Goal: Task Accomplishment & Management: Manage account settings

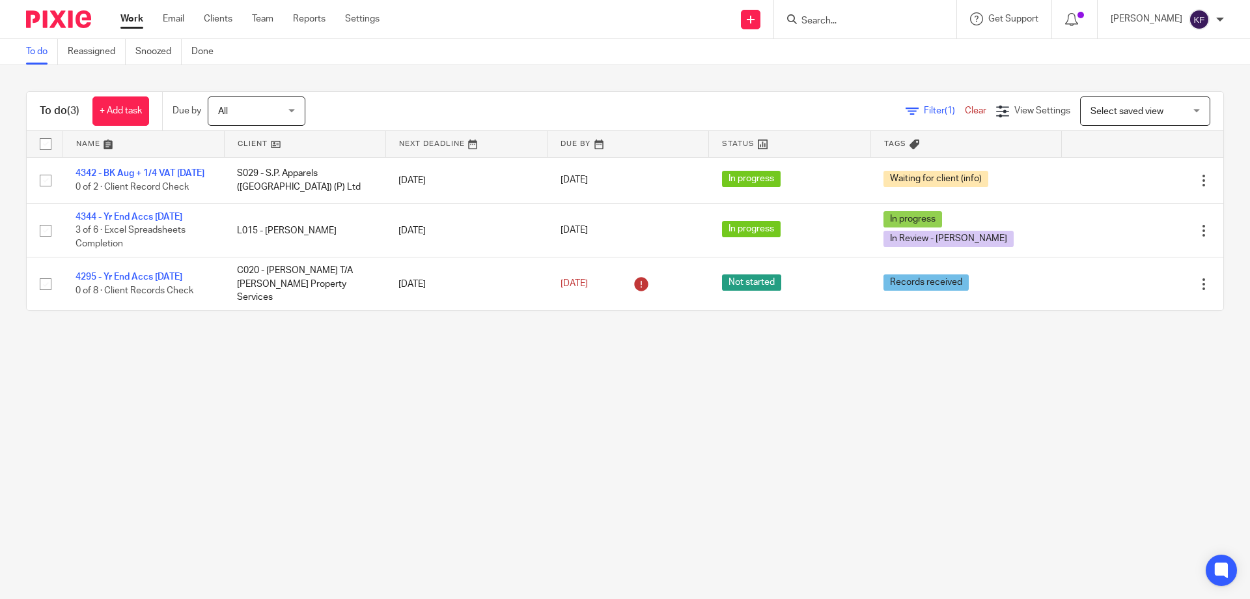
click at [833, 28] on div at bounding box center [865, 19] width 182 height 38
click at [832, 24] on input "Search" at bounding box center [858, 22] width 117 height 12
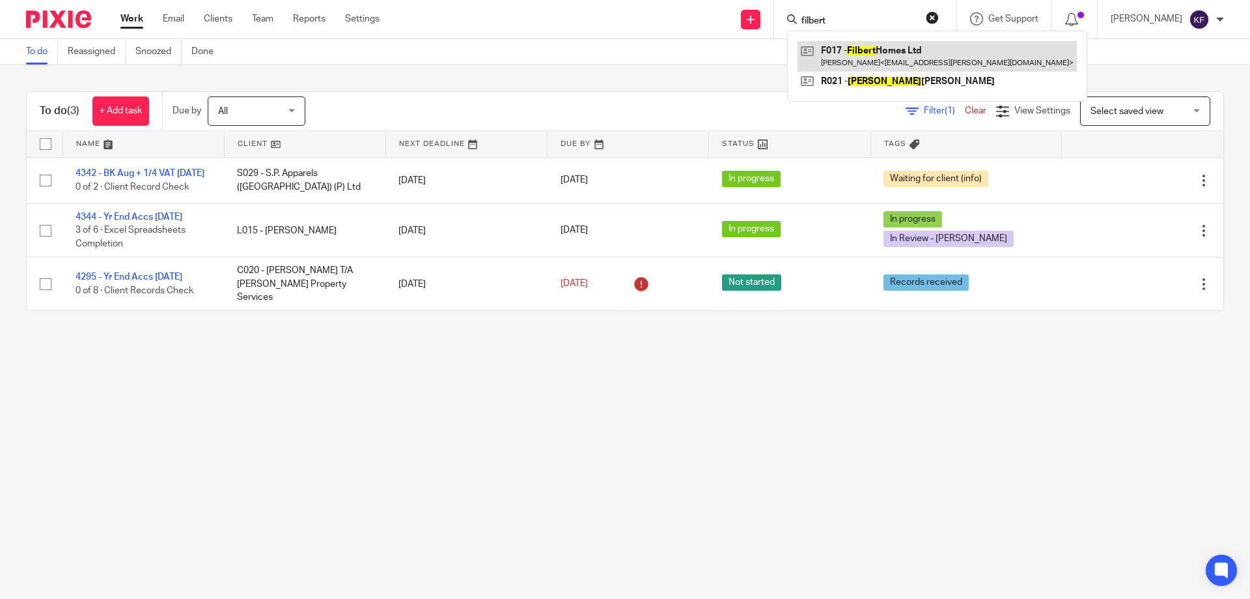
type input "filbert"
click at [871, 51] on link at bounding box center [937, 56] width 279 height 30
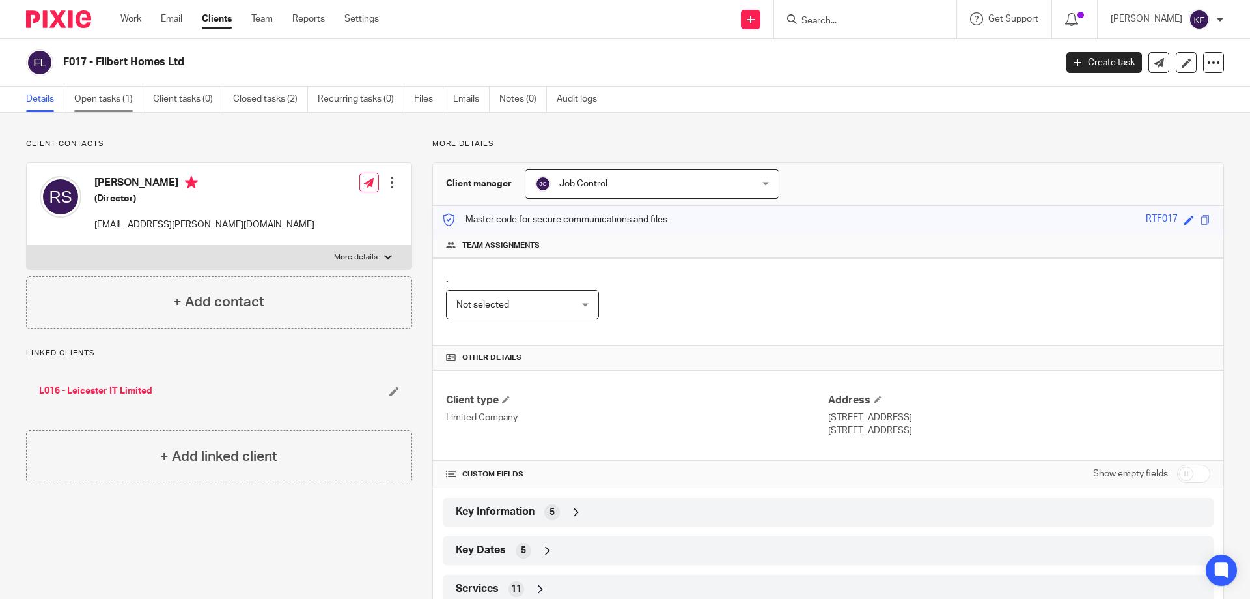
click at [90, 95] on link "Open tasks (1)" at bounding box center [108, 99] width 69 height 25
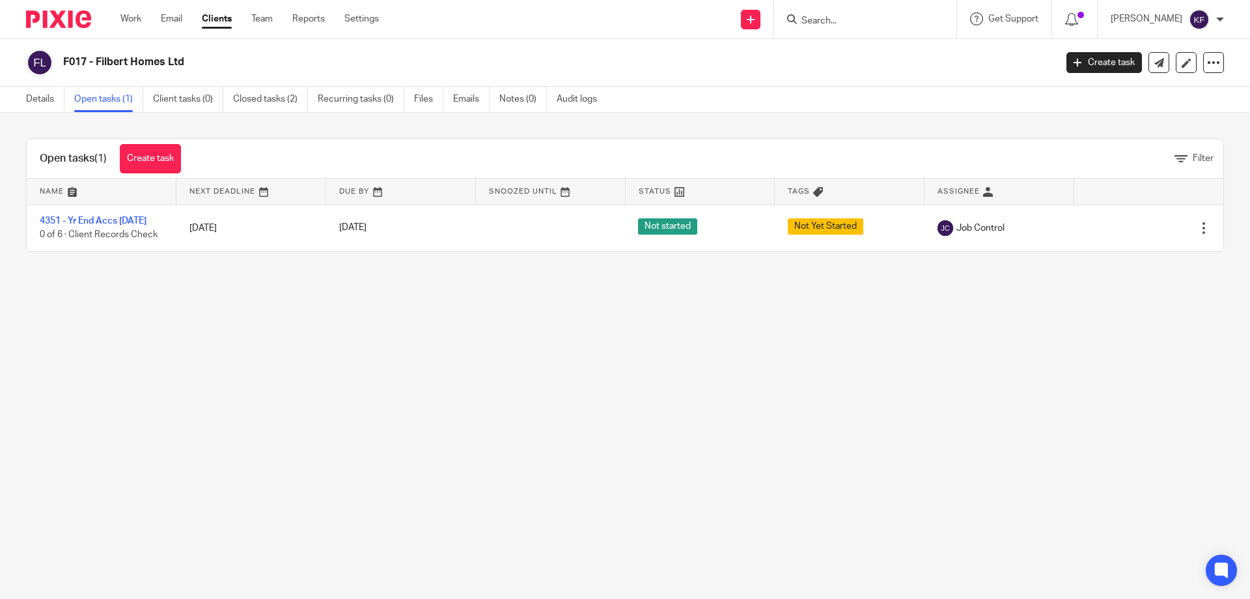
click at [558, 378] on main "F017 - Filbert Homes Ltd Create task Update from Companies House Export data Me…" at bounding box center [625, 299] width 1250 height 599
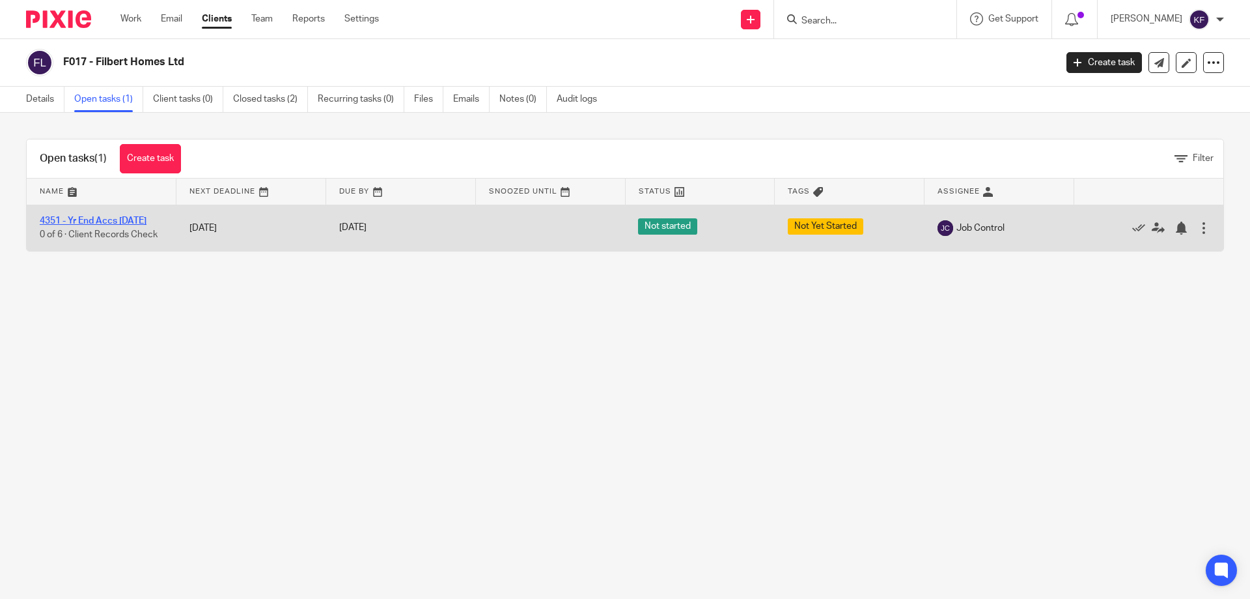
click at [96, 221] on link "4351 - Yr End Accs [DATE]" at bounding box center [93, 220] width 107 height 9
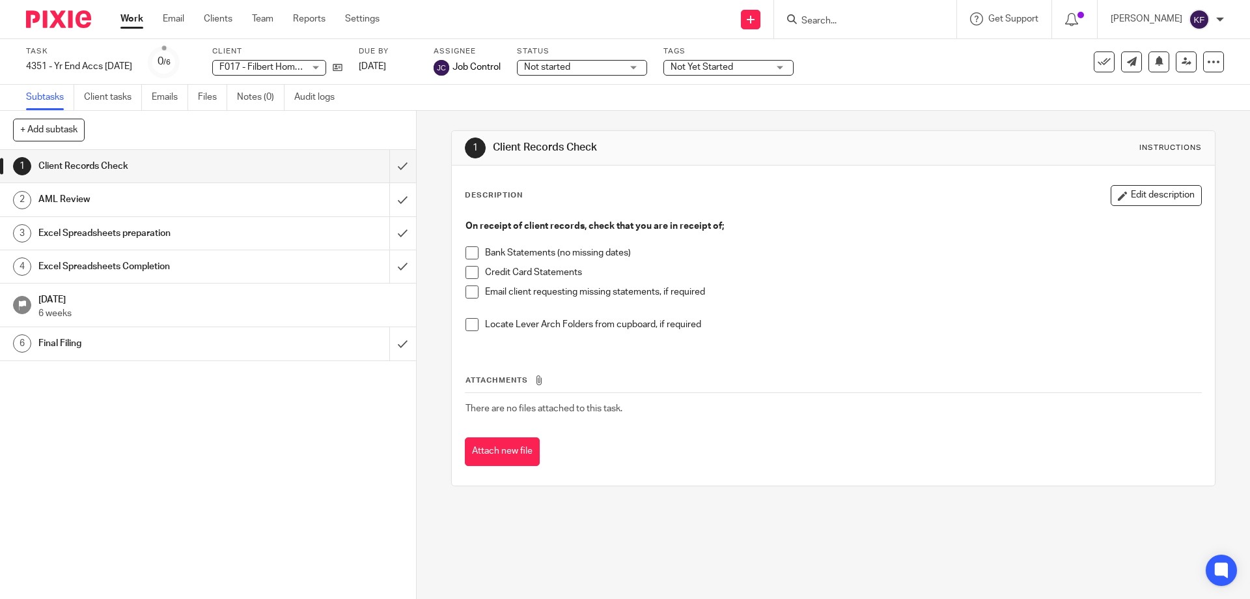
click at [630, 74] on div "Not started Not started" at bounding box center [582, 68] width 130 height 16
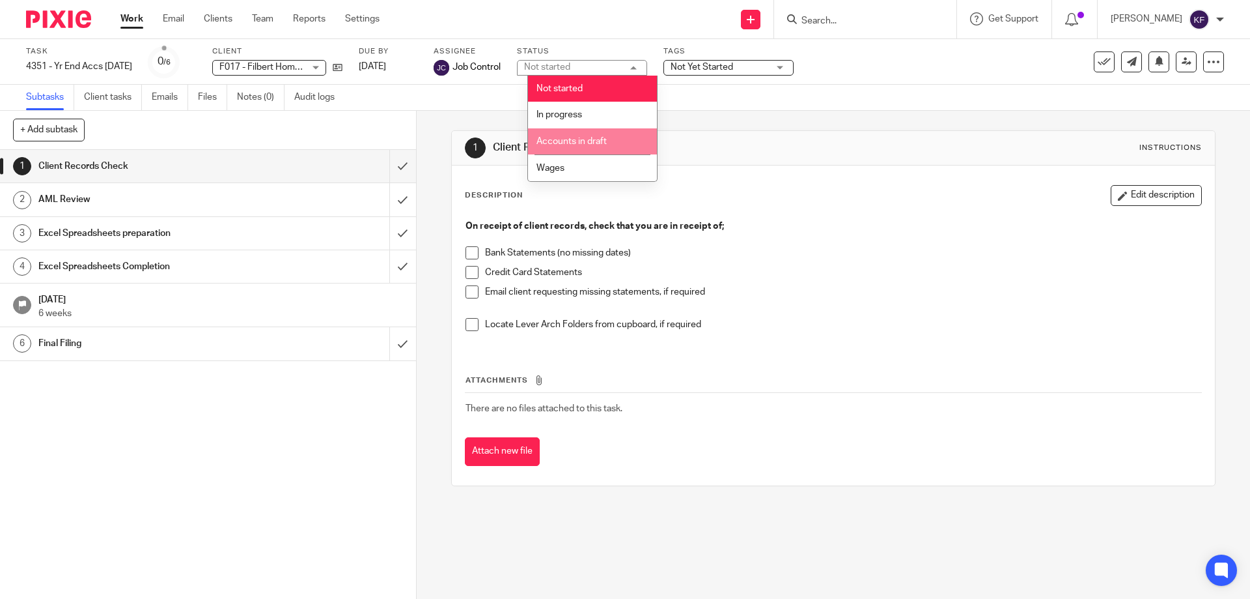
click at [599, 148] on li "Accounts in draft" at bounding box center [592, 141] width 129 height 27
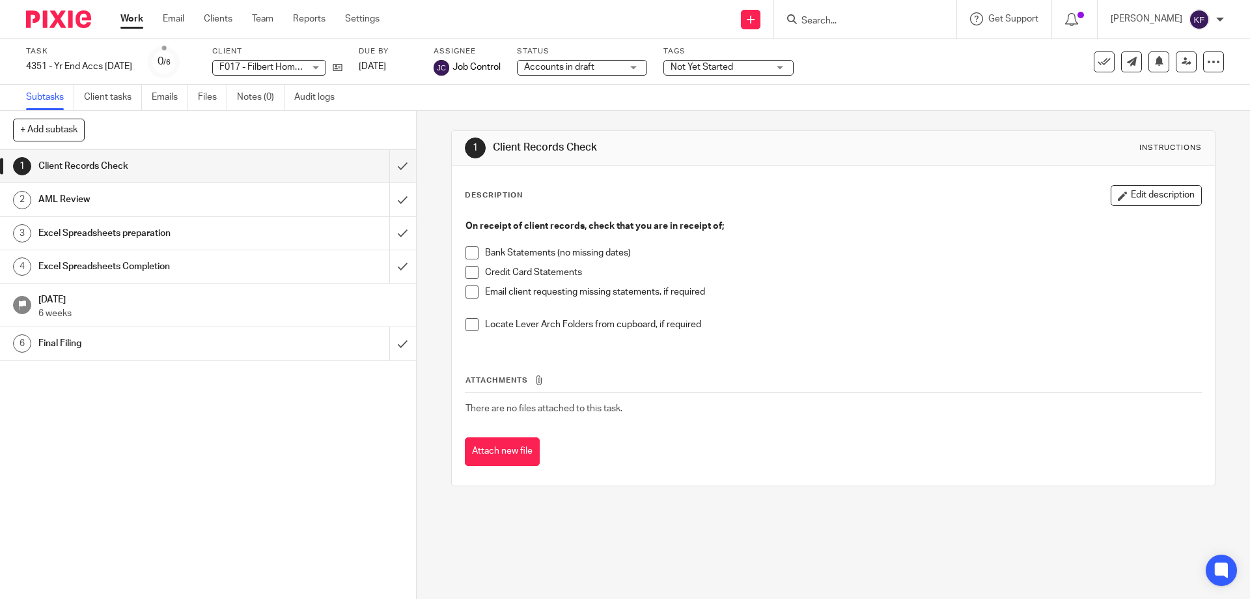
click at [722, 71] on span "Not Yet Started" at bounding box center [702, 67] width 63 height 9
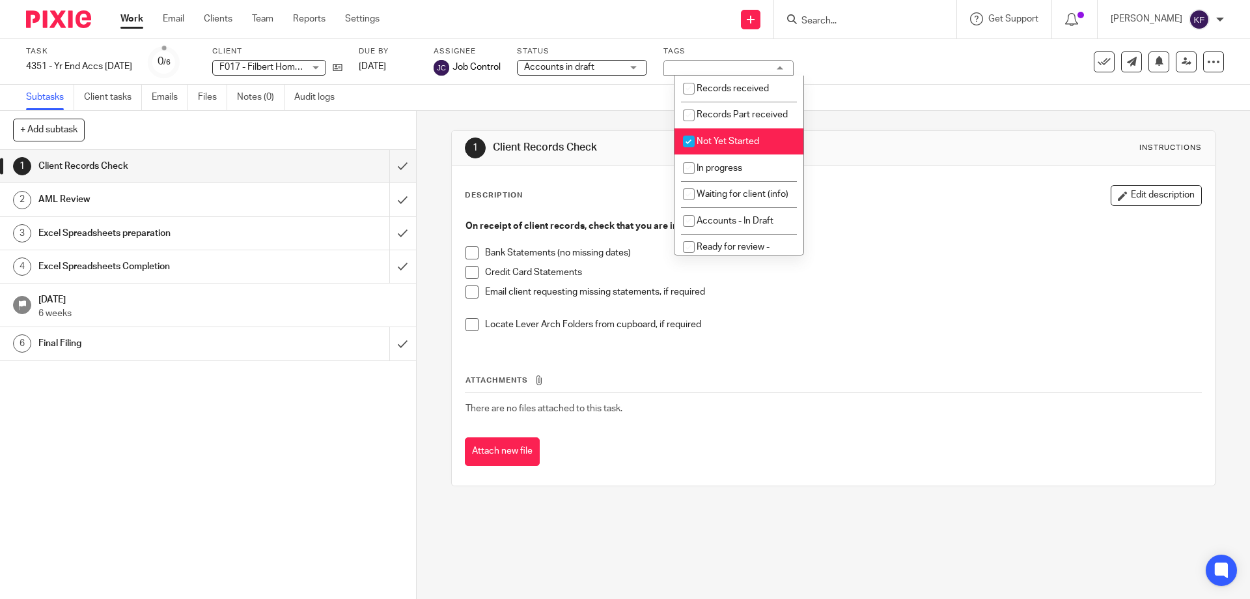
click at [731, 146] on span "Not Yet Started" at bounding box center [728, 141] width 63 height 9
checkbox input "false"
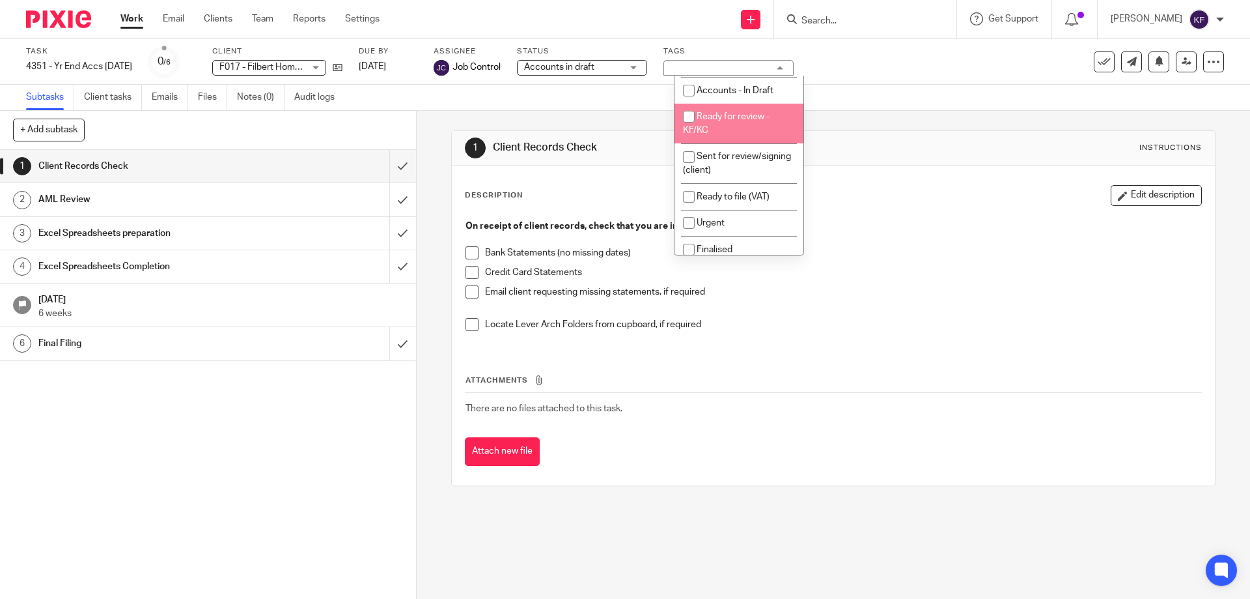
scroll to position [261, 0]
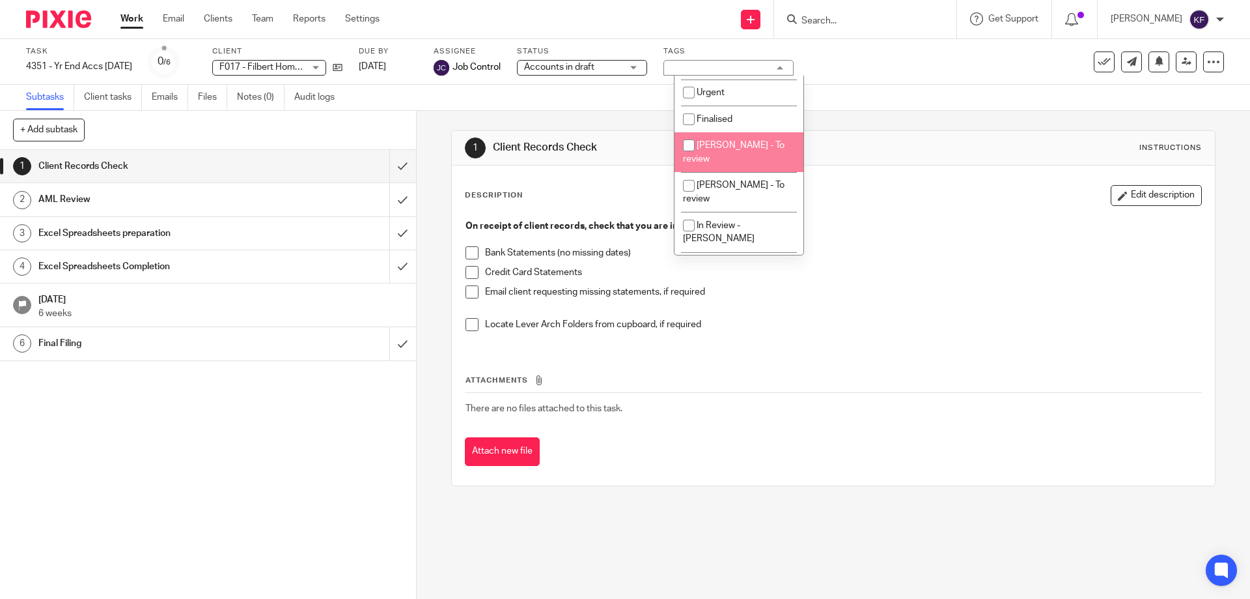
click at [734, 163] on span "[PERSON_NAME] - To review" at bounding box center [734, 152] width 102 height 23
checkbox input "true"
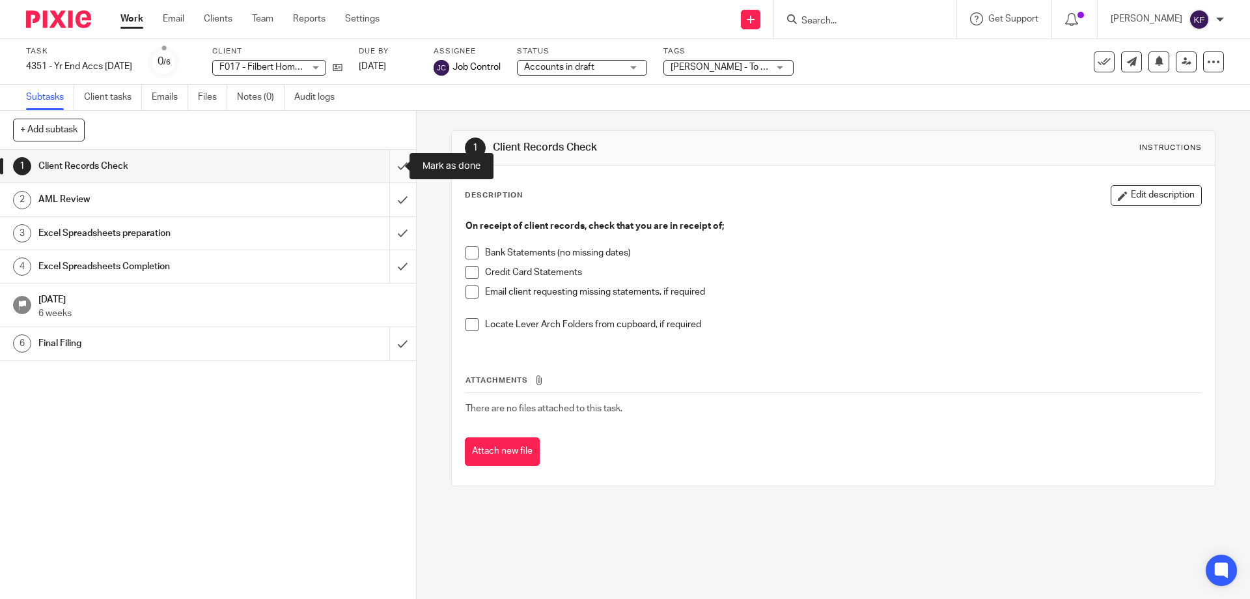
click at [393, 163] on input "submit" at bounding box center [208, 166] width 416 height 33
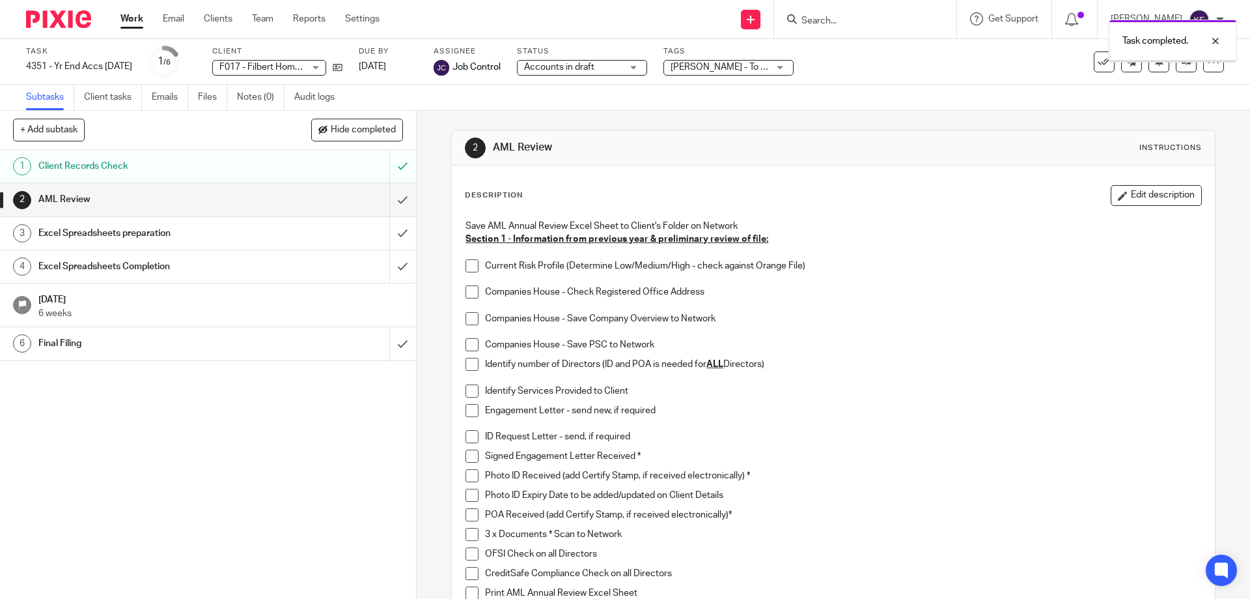
click at [474, 264] on span at bounding box center [472, 265] width 13 height 13
click at [467, 291] on span at bounding box center [472, 291] width 13 height 13
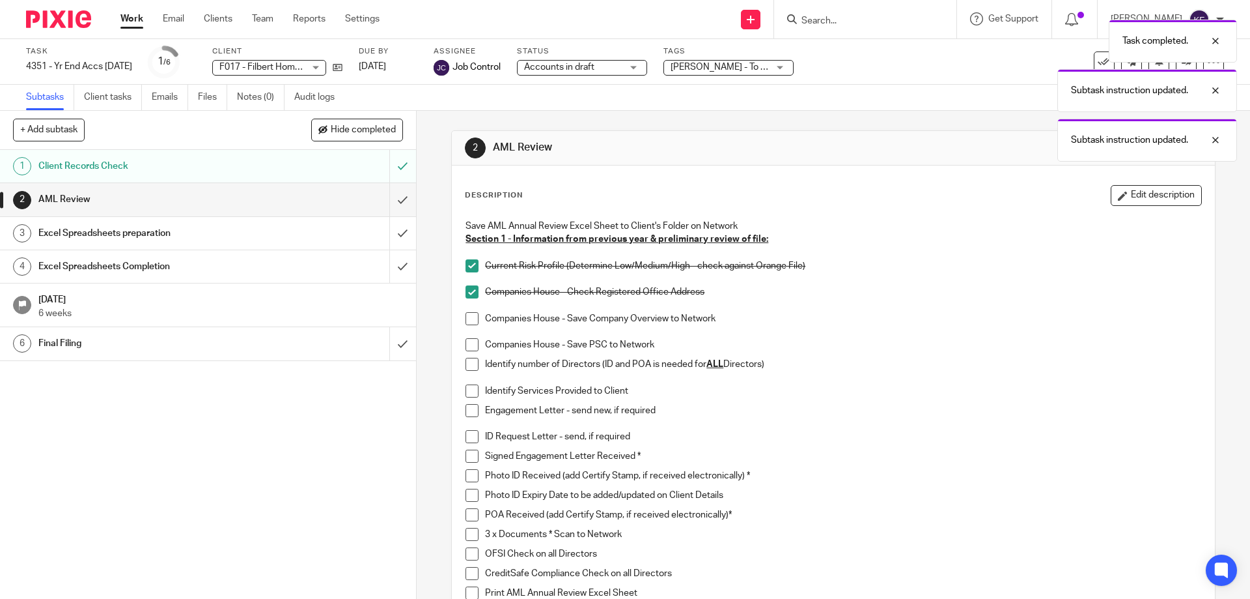
click at [470, 322] on span at bounding box center [472, 318] width 13 height 13
drag, startPoint x: 469, startPoint y: 345, endPoint x: 470, endPoint y: 365, distance: 20.2
click at [469, 345] on span at bounding box center [472, 344] width 13 height 13
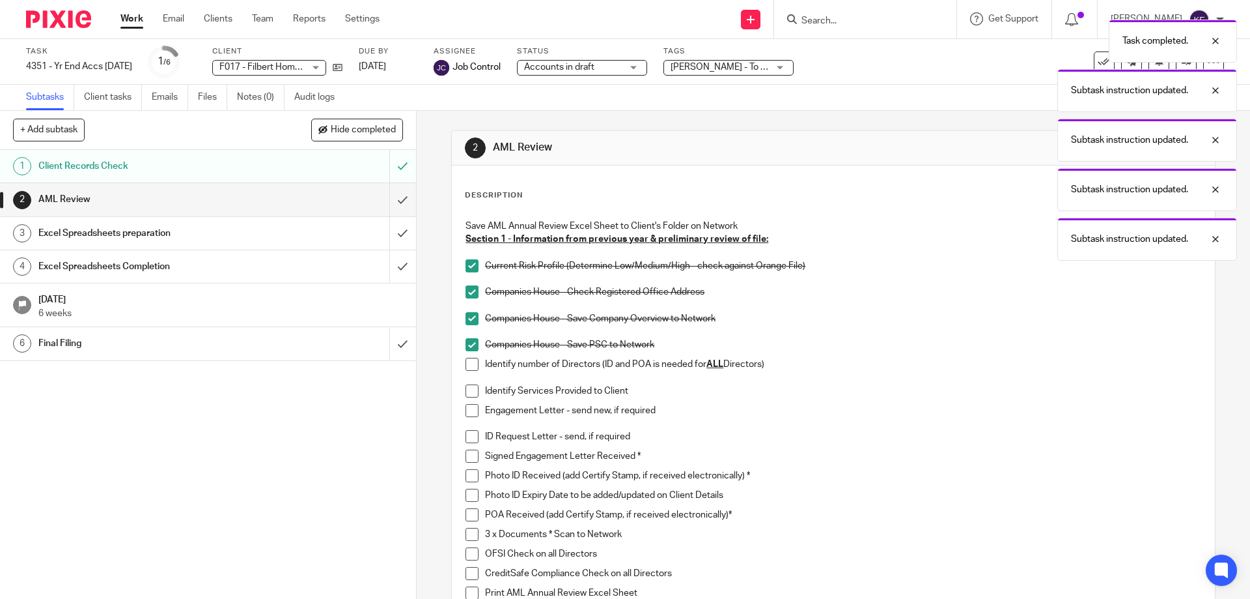
click at [470, 365] on span at bounding box center [472, 364] width 13 height 13
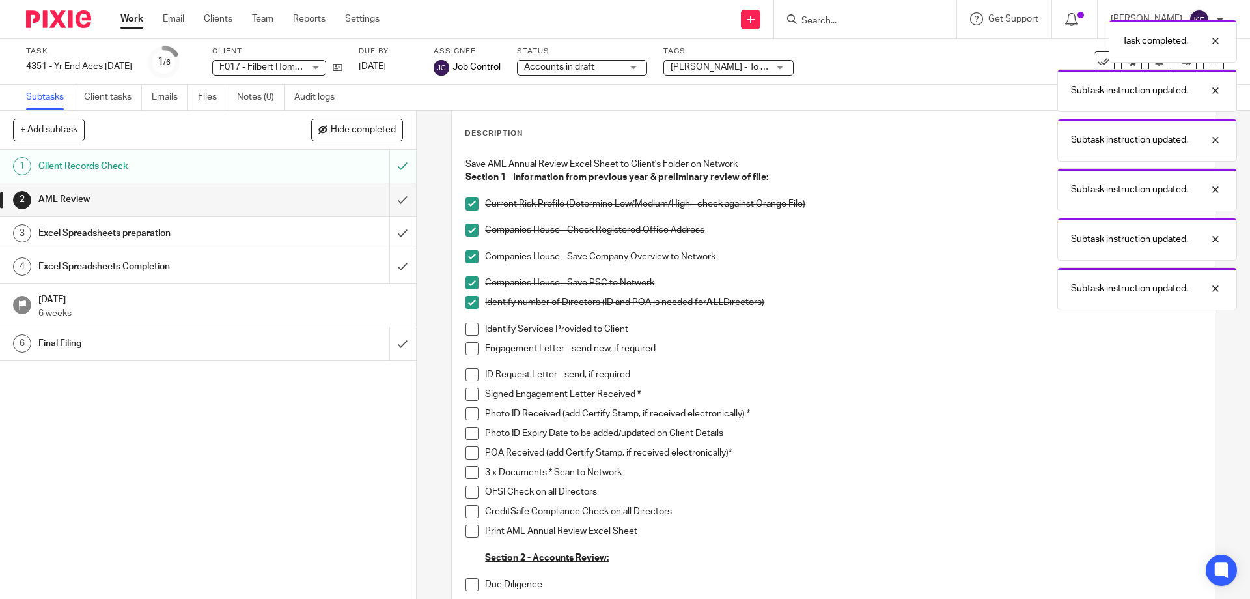
scroll to position [130, 0]
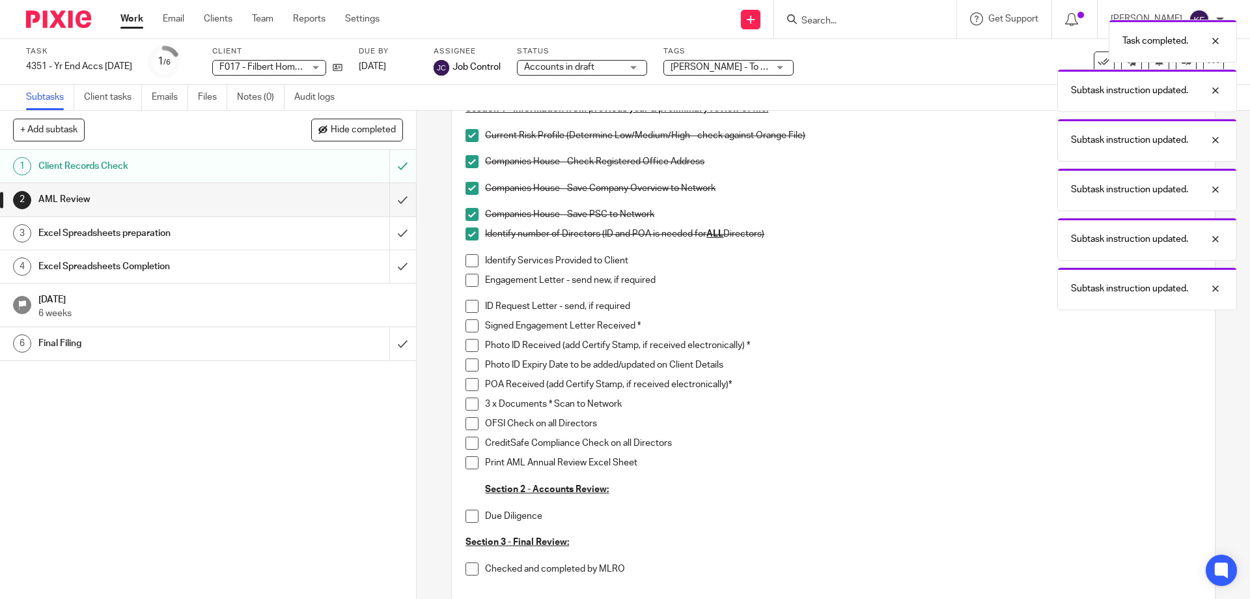
click at [473, 259] on span at bounding box center [472, 260] width 13 height 13
click at [470, 281] on span at bounding box center [472, 280] width 13 height 13
click at [470, 312] on span at bounding box center [472, 306] width 13 height 13
click at [470, 326] on span at bounding box center [472, 325] width 13 height 13
click at [473, 345] on span at bounding box center [472, 345] width 13 height 13
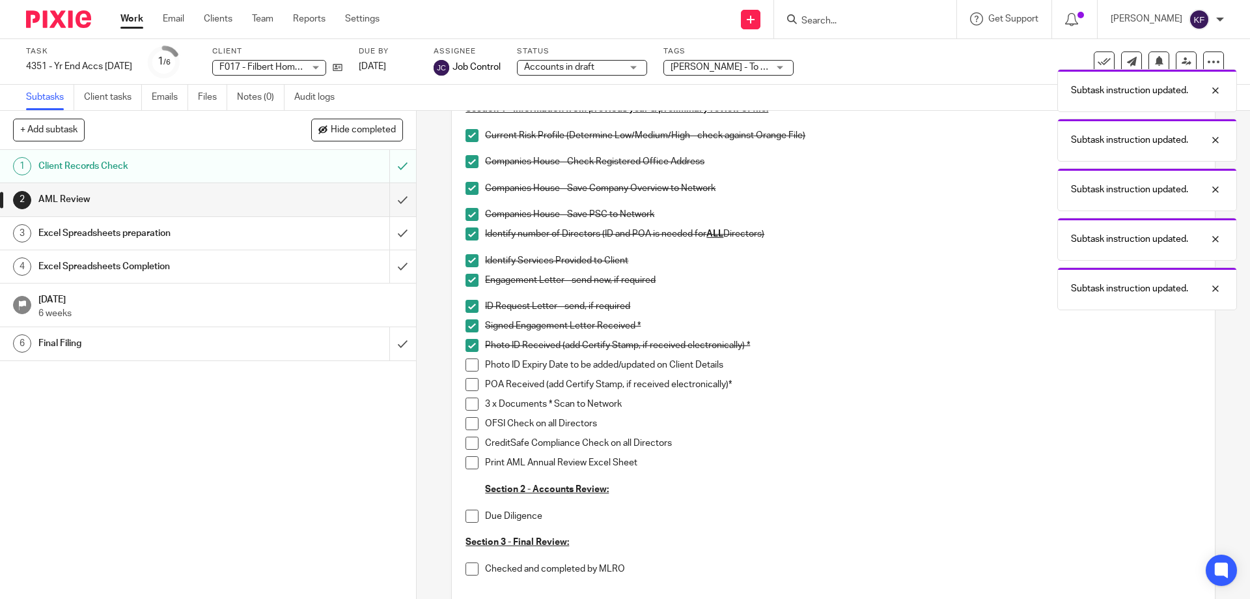
click at [470, 371] on span at bounding box center [472, 364] width 13 height 13
click at [466, 390] on span at bounding box center [472, 384] width 13 height 13
click at [468, 402] on span at bounding box center [472, 403] width 13 height 13
click at [468, 421] on span at bounding box center [472, 423] width 13 height 13
click at [470, 444] on span at bounding box center [472, 442] width 13 height 13
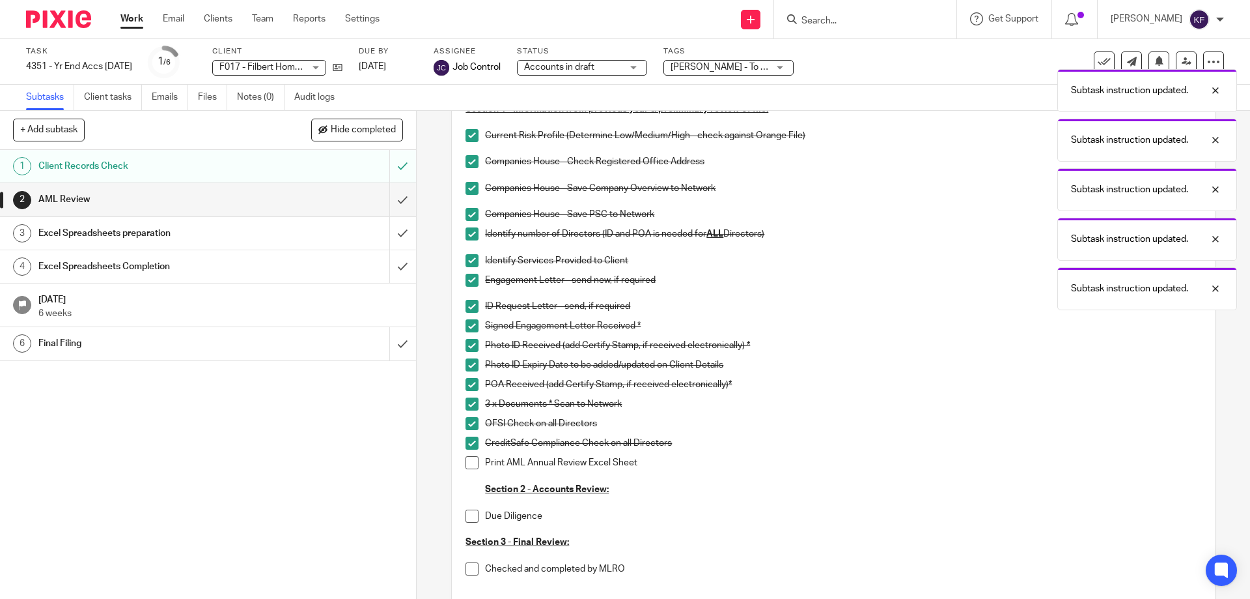
click at [470, 460] on span at bounding box center [472, 462] width 13 height 13
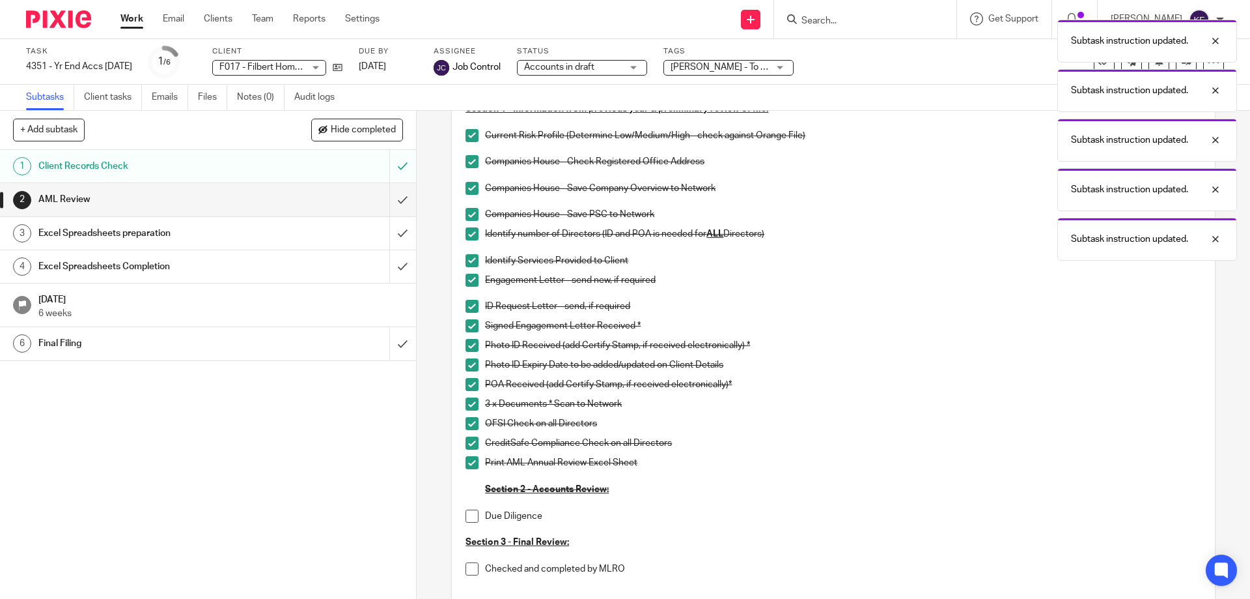
click at [466, 518] on span at bounding box center [472, 515] width 13 height 13
click at [252, 237] on h1 "Excel Spreadsheets preparation" at bounding box center [150, 233] width 225 height 20
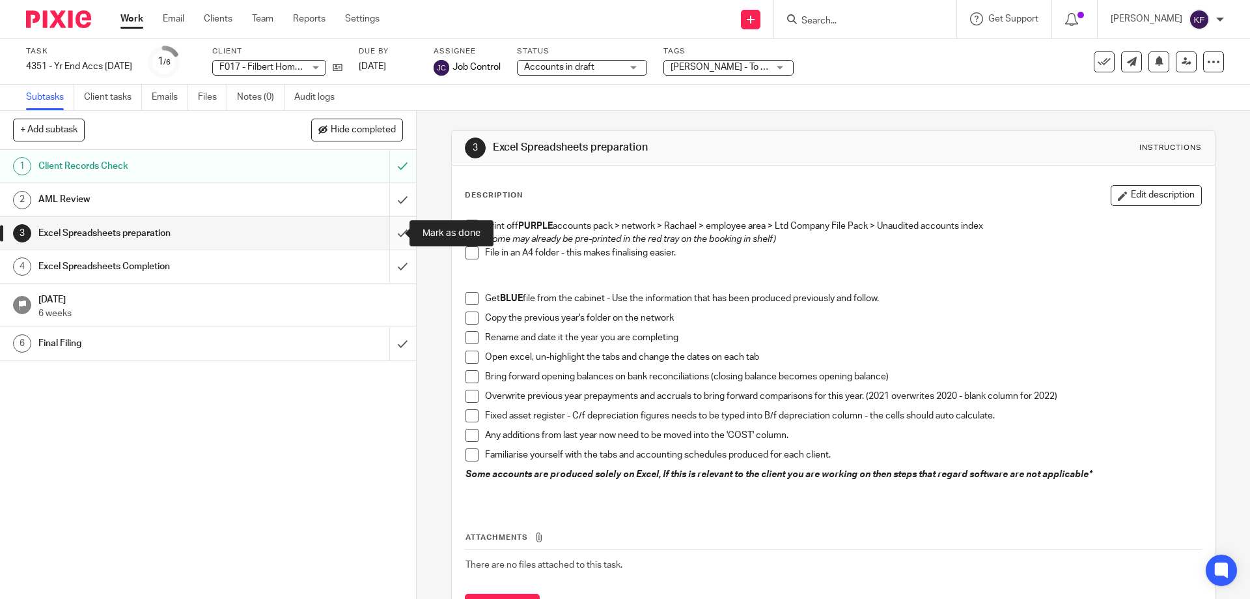
click at [384, 233] on input "submit" at bounding box center [208, 233] width 416 height 33
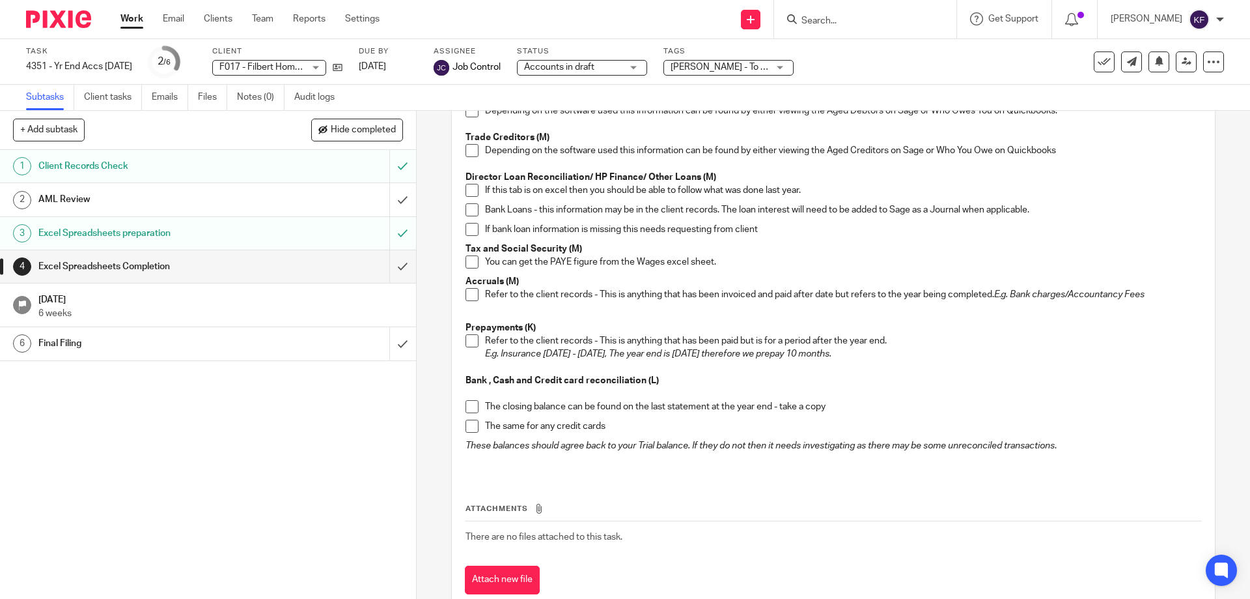
scroll to position [261, 0]
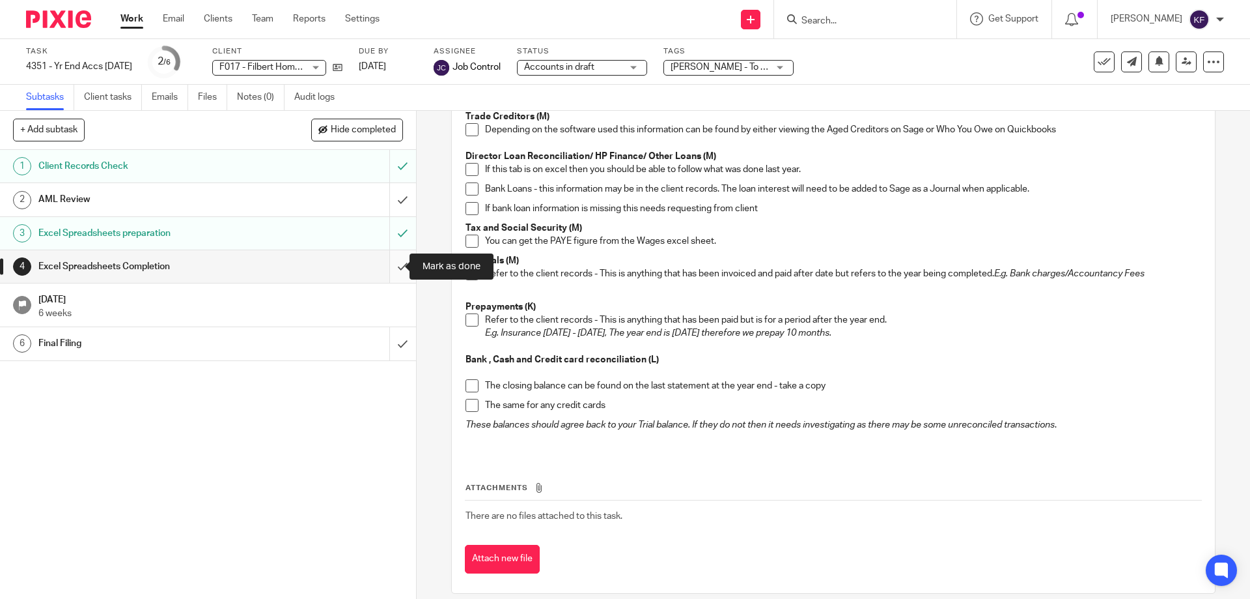
click at [382, 266] on input "submit" at bounding box center [208, 266] width 416 height 33
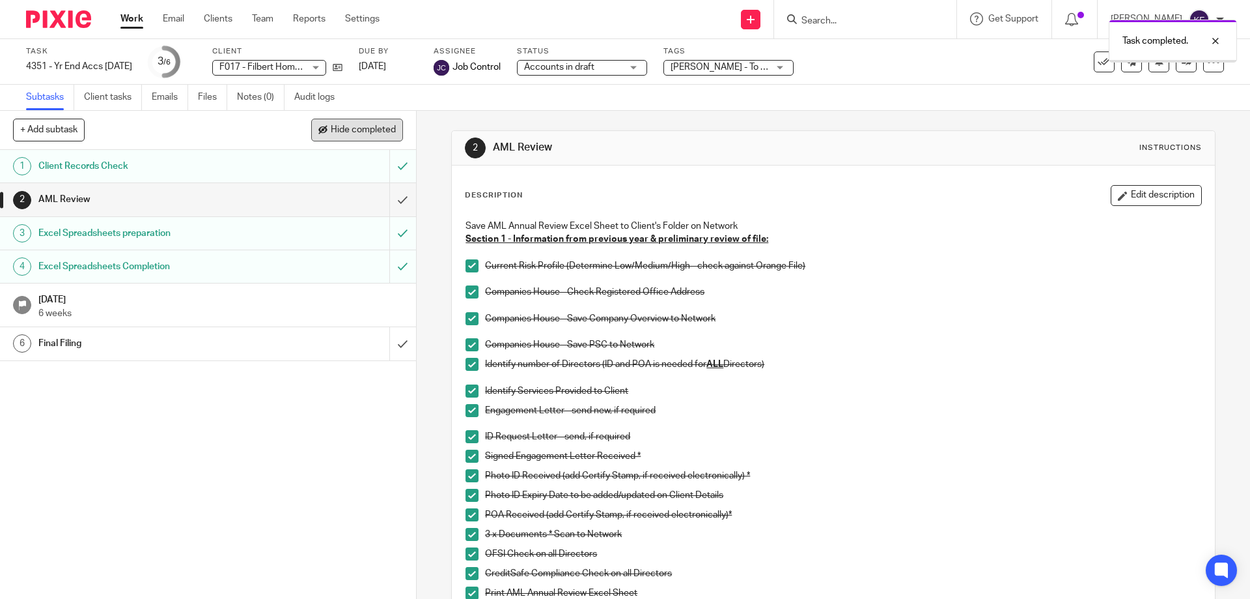
click at [361, 124] on button "Hide completed" at bounding box center [357, 130] width 92 height 22
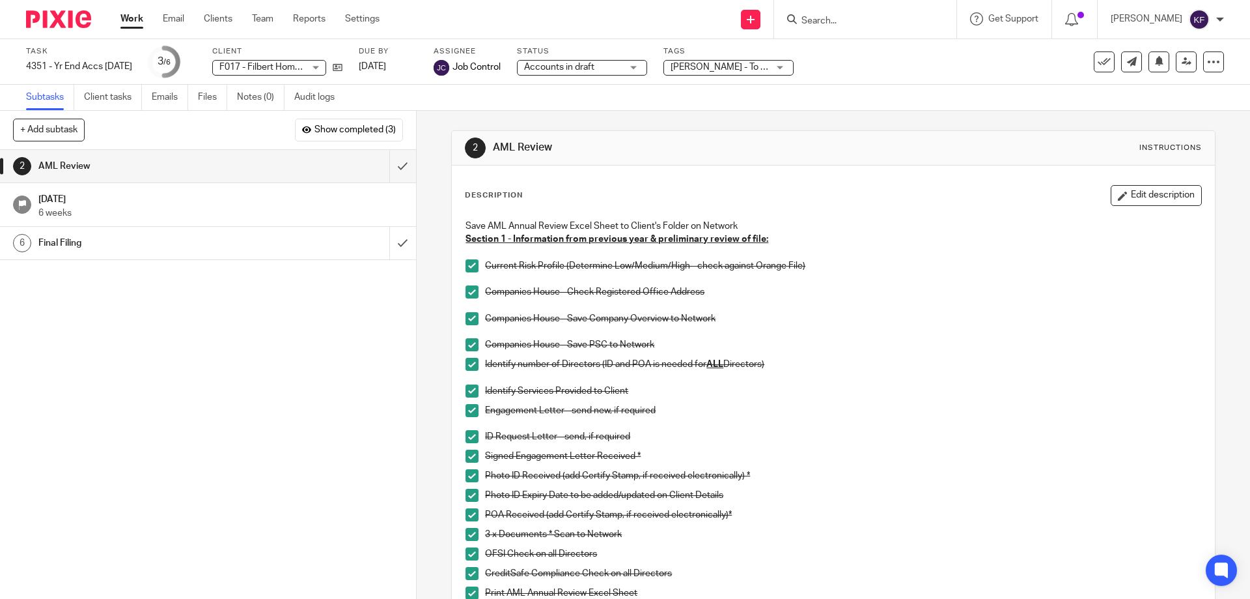
click at [57, 21] on img at bounding box center [58, 19] width 65 height 18
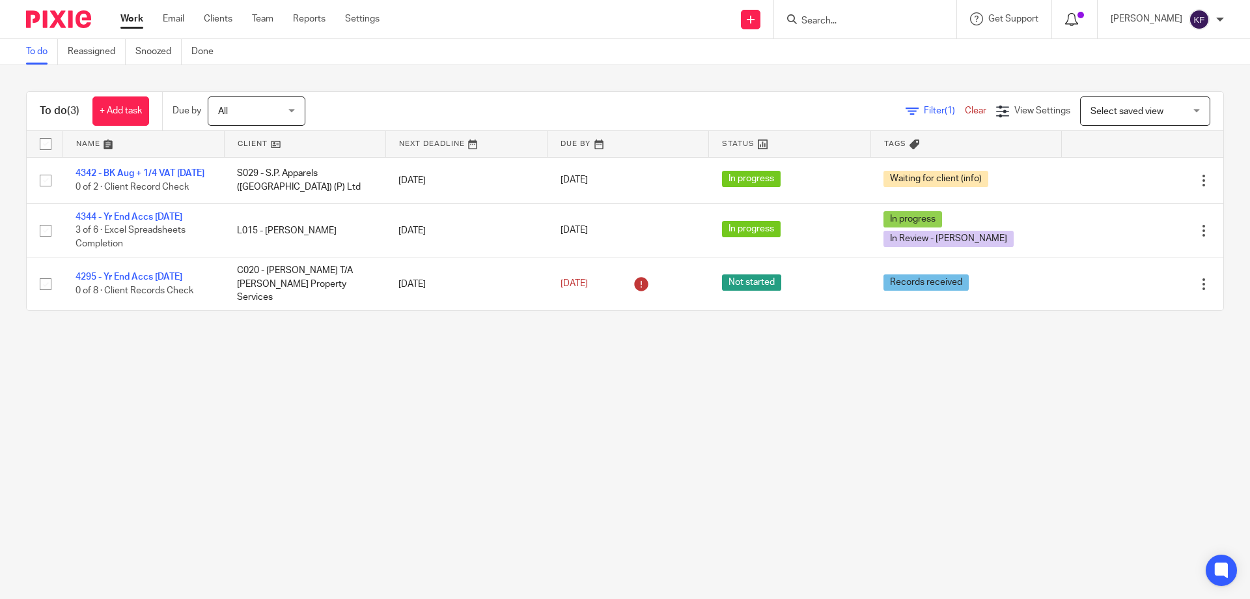
click at [1071, 20] on icon at bounding box center [1071, 19] width 13 height 13
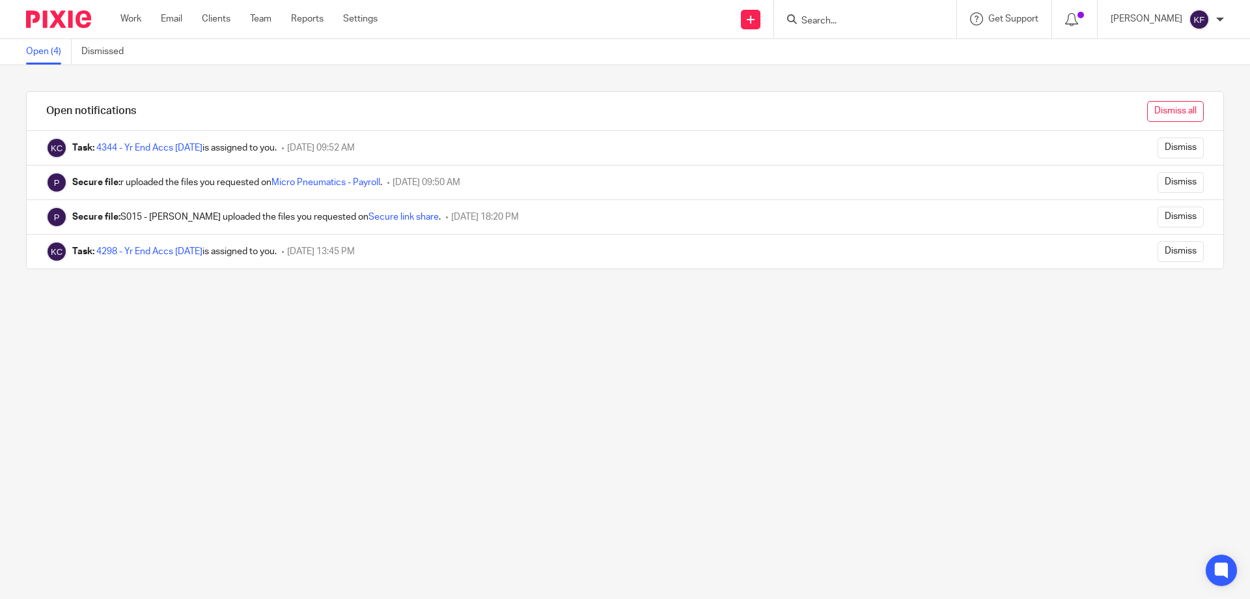
click at [1165, 108] on input "Dismiss all" at bounding box center [1176, 111] width 57 height 21
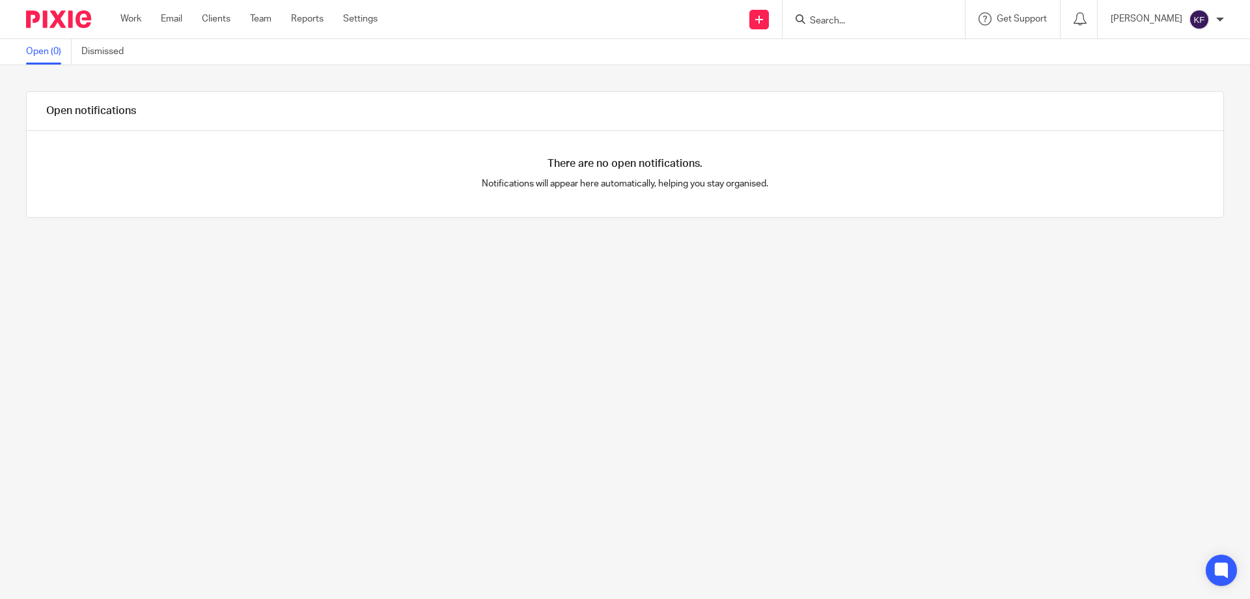
click at [59, 18] on img at bounding box center [58, 19] width 65 height 18
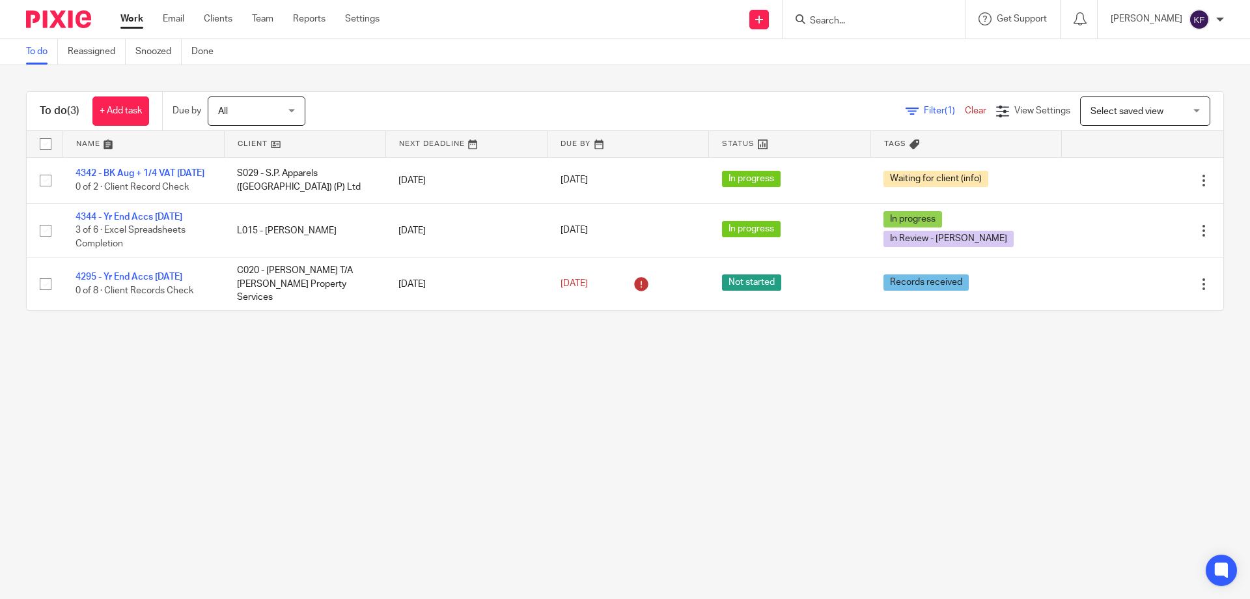
click at [839, 17] on input "Search" at bounding box center [867, 22] width 117 height 12
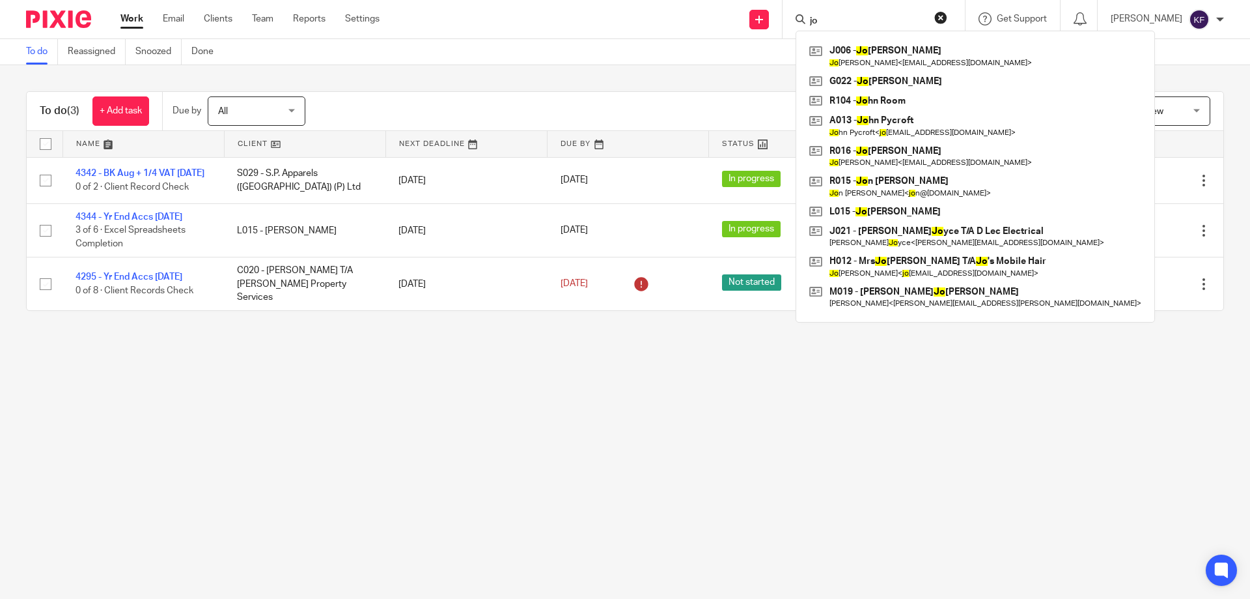
type input "j"
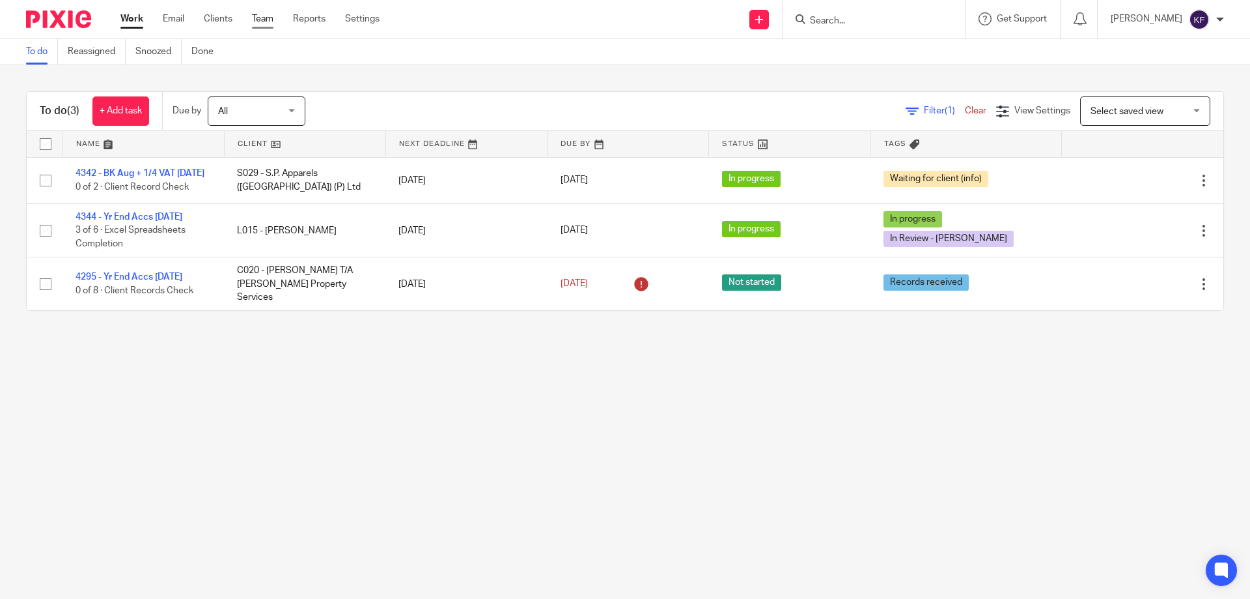
click at [265, 18] on link "Team" at bounding box center [262, 18] width 21 height 13
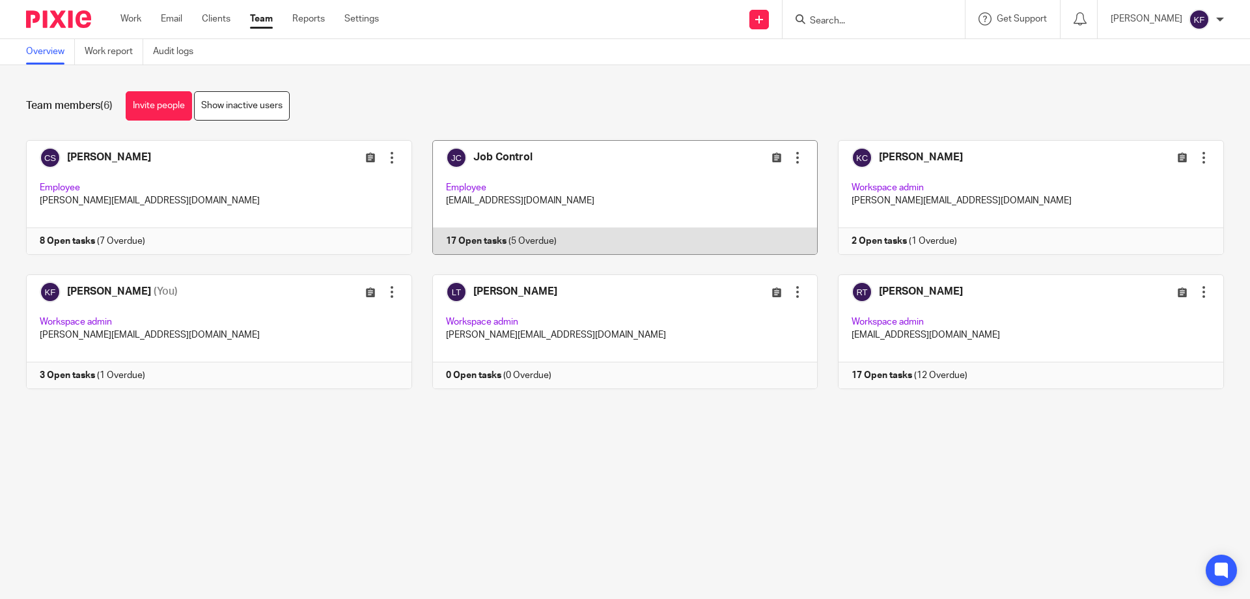
click at [655, 214] on link at bounding box center [615, 197] width 406 height 115
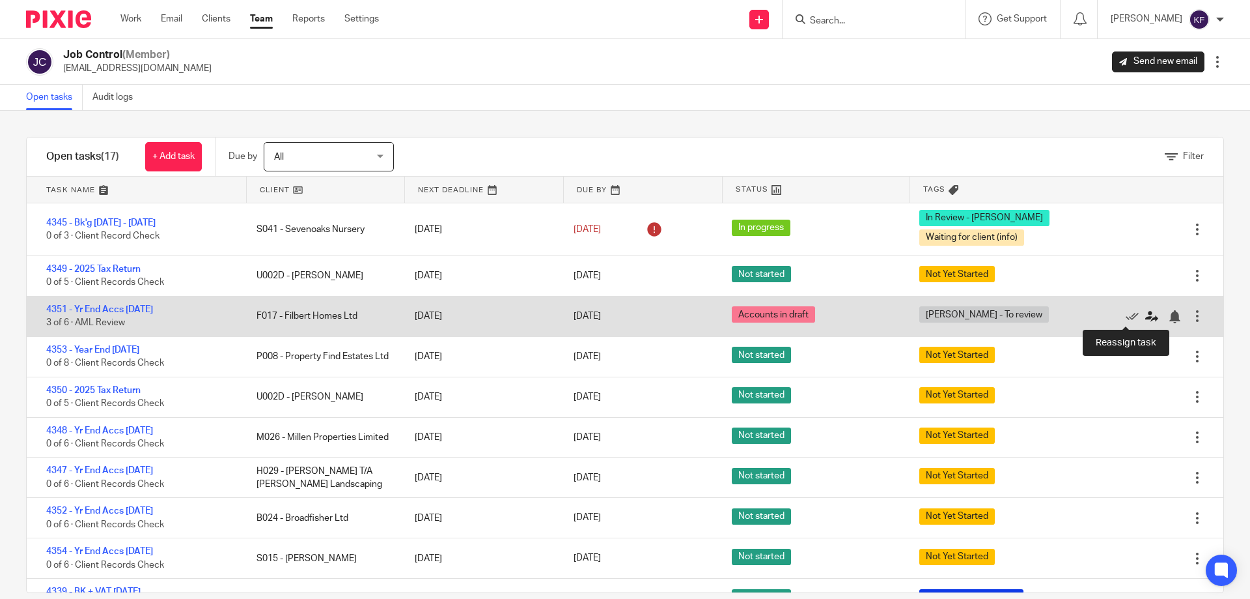
click at [1146, 315] on icon at bounding box center [1152, 316] width 13 height 13
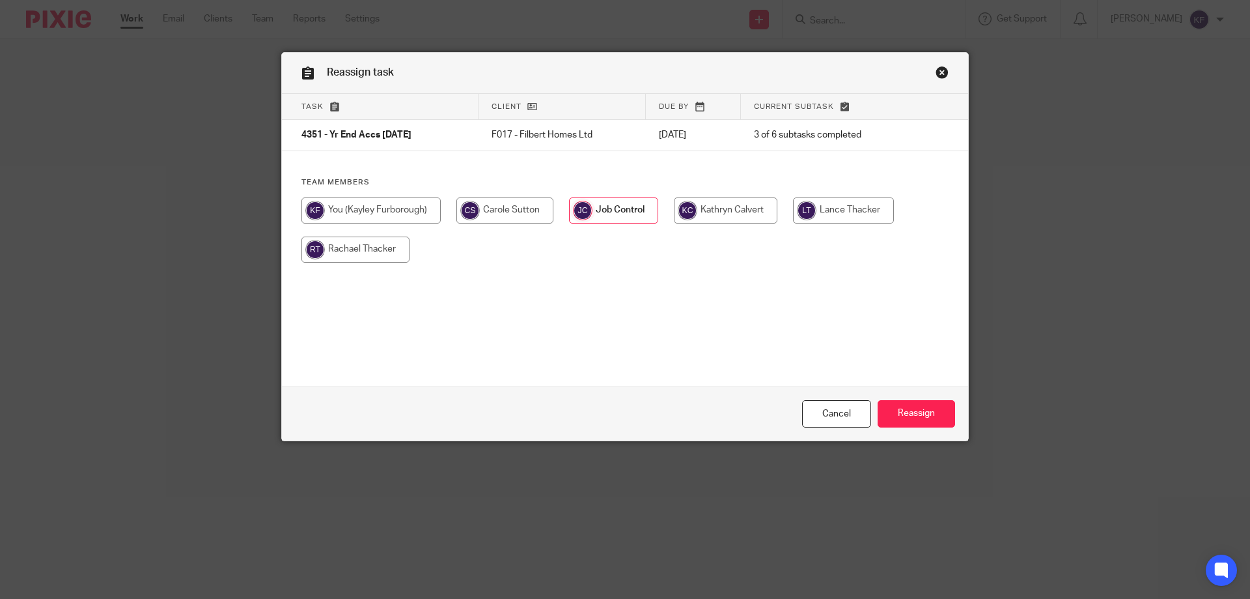
click at [379, 251] on input "radio" at bounding box center [356, 249] width 108 height 26
radio input "true"
click at [927, 412] on input "Reassign" at bounding box center [916, 414] width 77 height 28
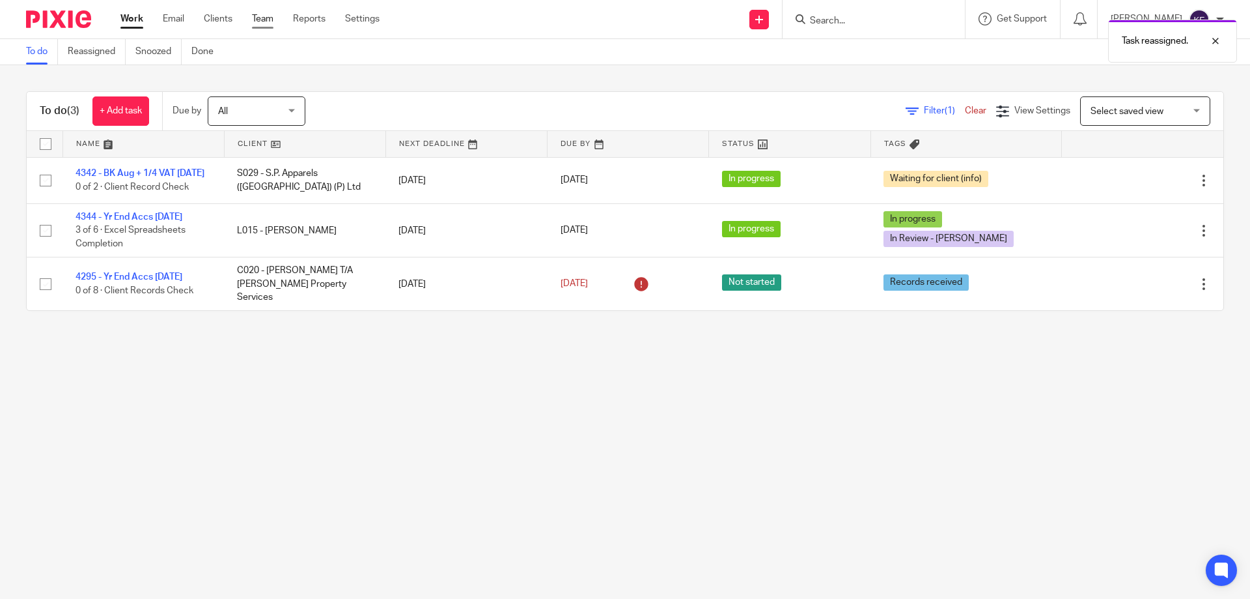
click at [254, 20] on link "Team" at bounding box center [262, 18] width 21 height 13
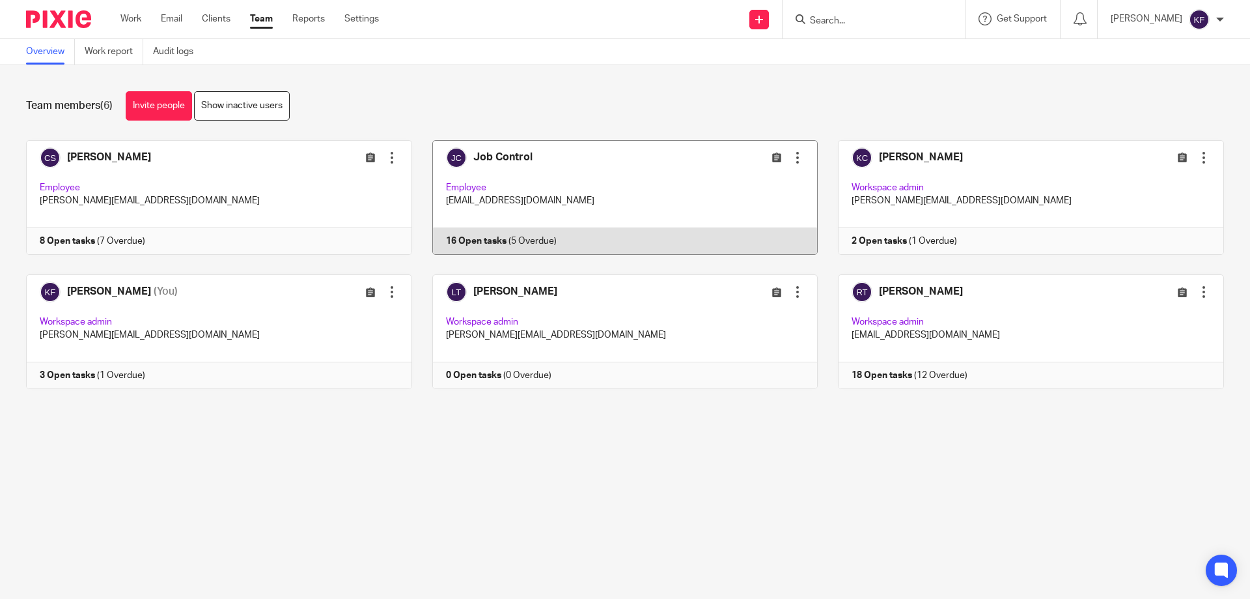
click at [587, 199] on link at bounding box center [615, 197] width 406 height 115
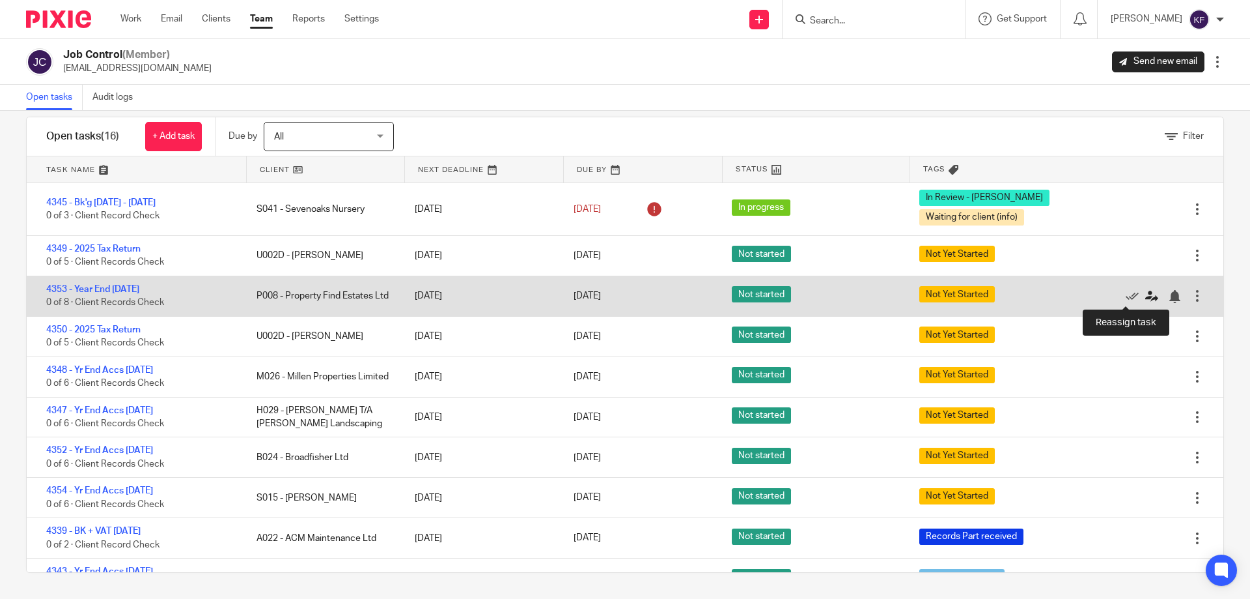
click at [1146, 299] on link at bounding box center [1156, 295] width 20 height 13
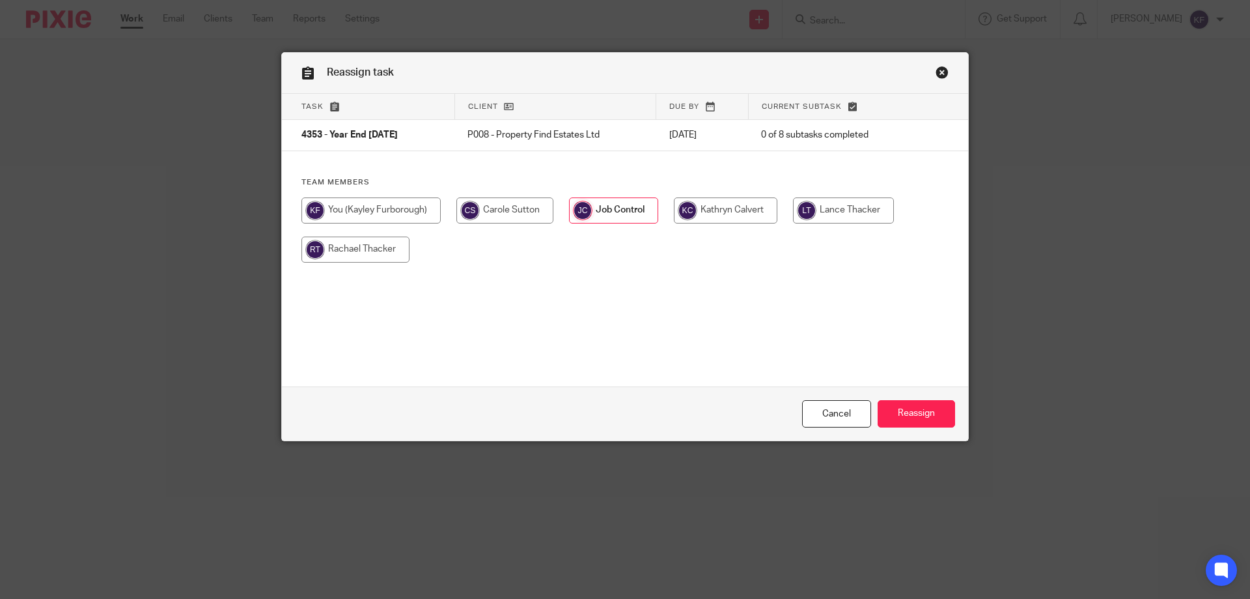
click at [375, 210] on input "radio" at bounding box center [371, 210] width 139 height 26
radio input "true"
click at [948, 408] on input "Reassign" at bounding box center [916, 414] width 77 height 28
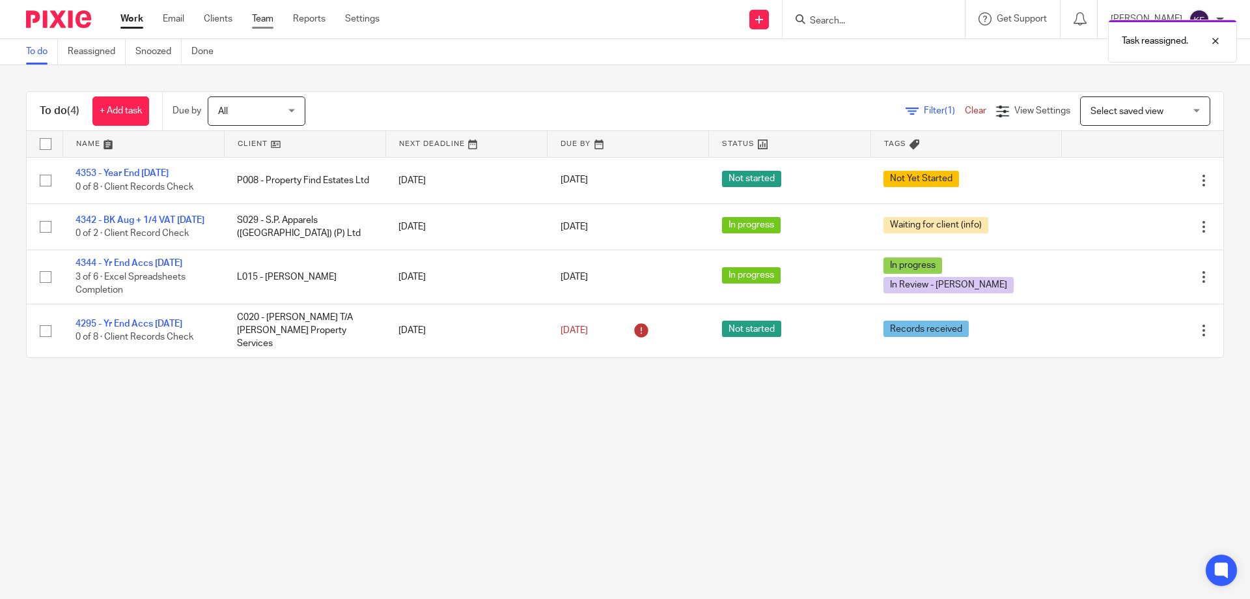
click at [253, 20] on link "Team" at bounding box center [262, 18] width 21 height 13
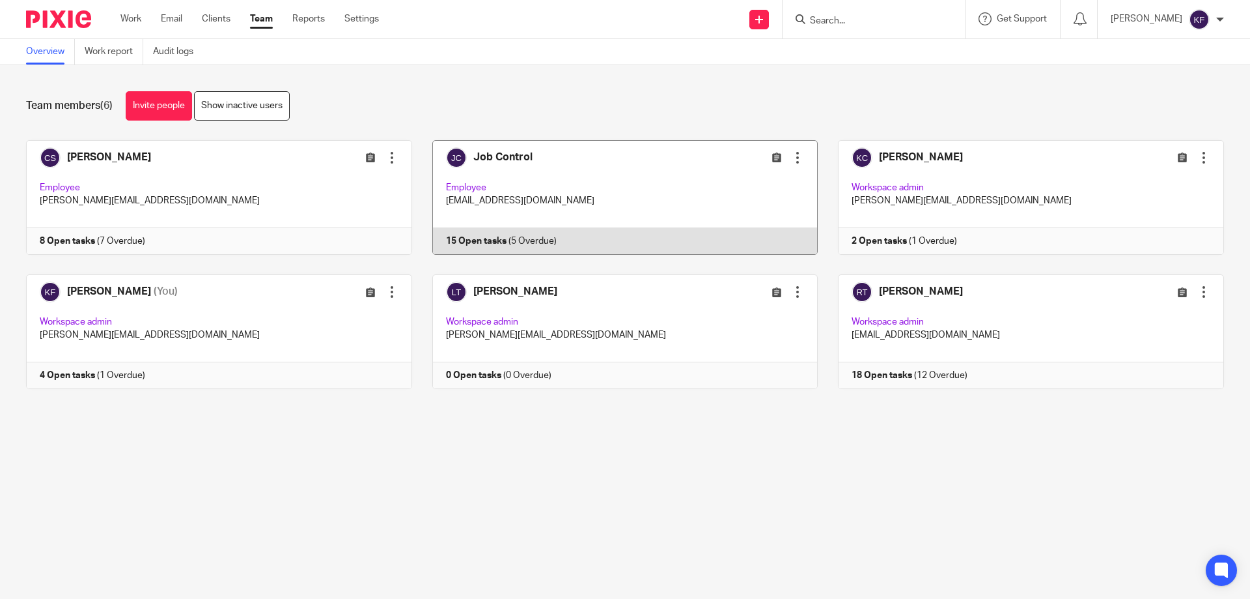
click at [638, 190] on link at bounding box center [615, 197] width 406 height 115
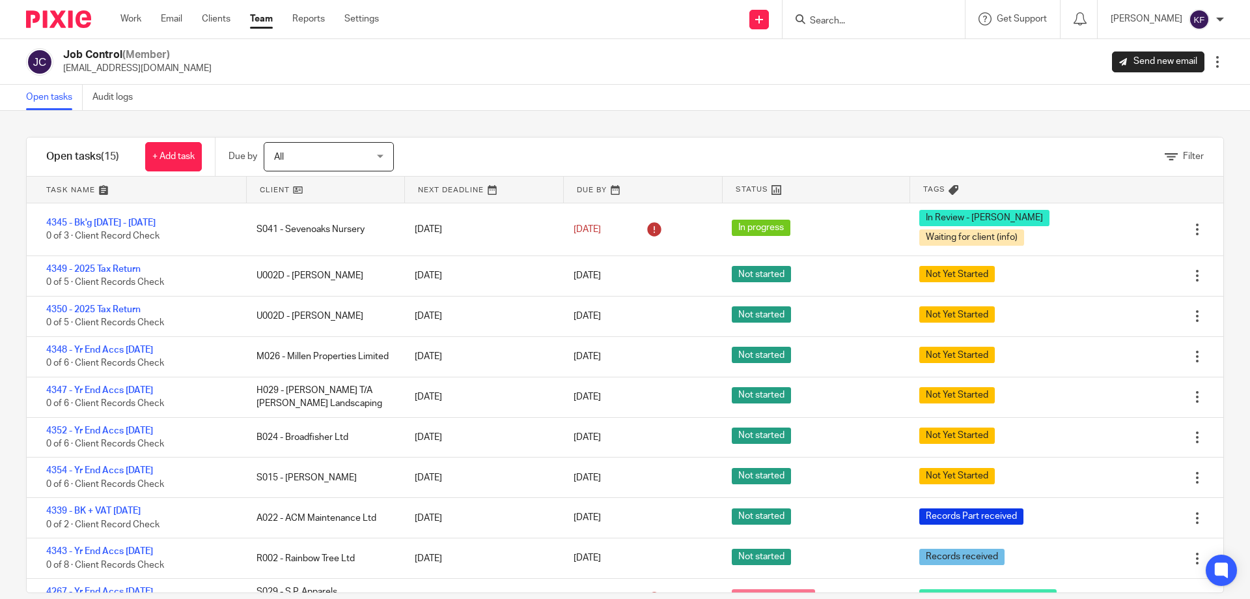
click at [74, 17] on img at bounding box center [58, 19] width 65 height 18
